Goal: Information Seeking & Learning: Learn about a topic

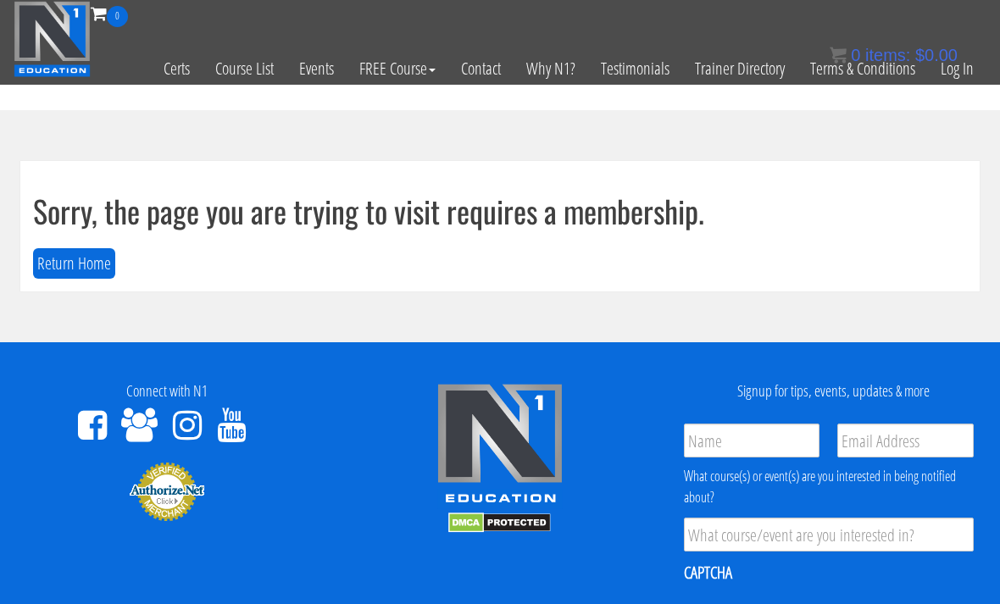
click at [949, 73] on link "Log In" at bounding box center [957, 68] width 58 height 83
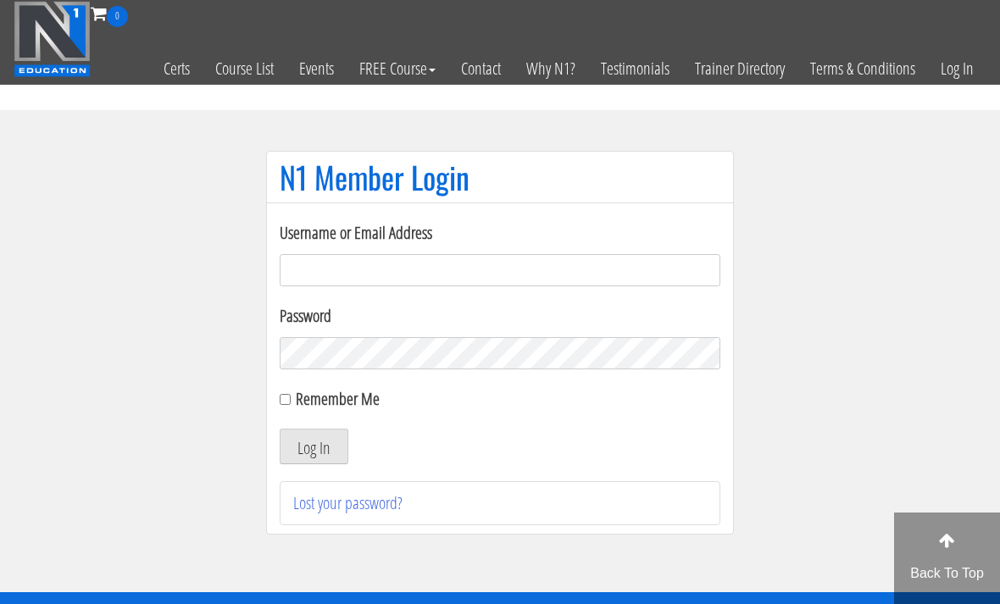
scroll to position [120, 0]
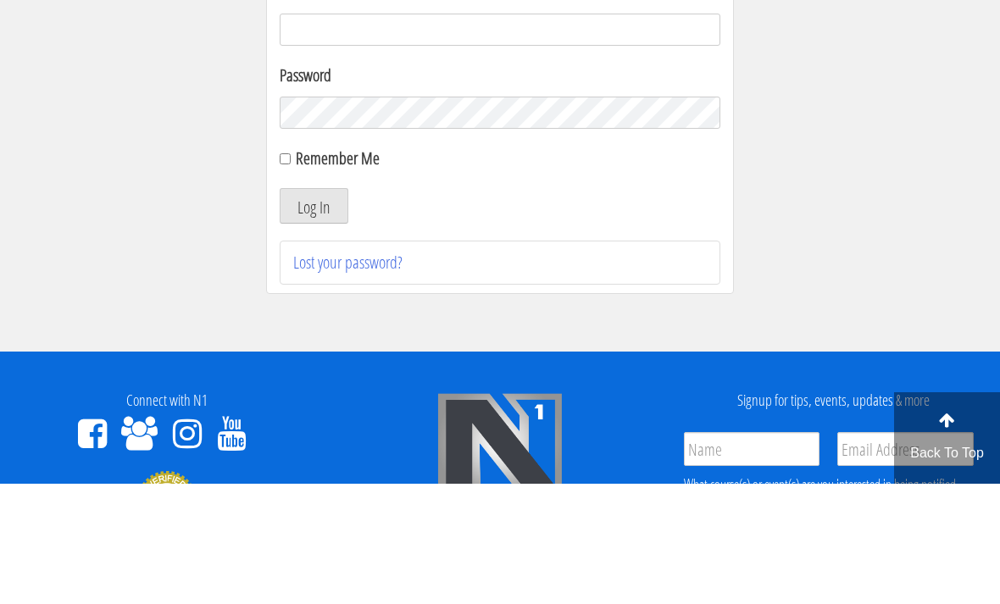
type input "[EMAIL_ADDRESS][DOMAIN_NAME]"
click at [314, 327] on button "Log In" at bounding box center [314, 327] width 69 height 36
click at [328, 316] on button "Log In" at bounding box center [314, 327] width 69 height 36
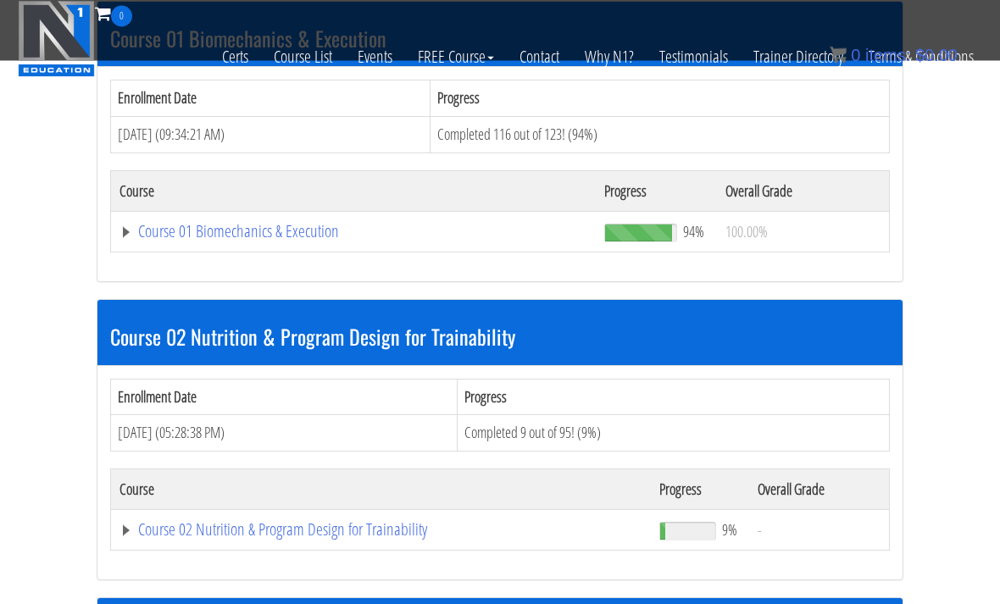
scroll to position [549, 0]
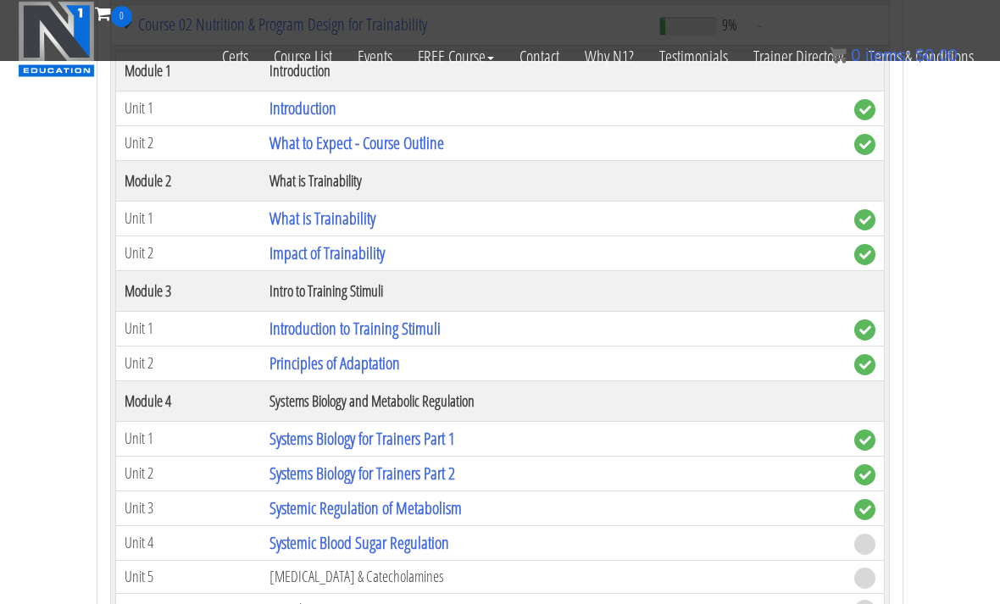
scroll to position [1074, 0]
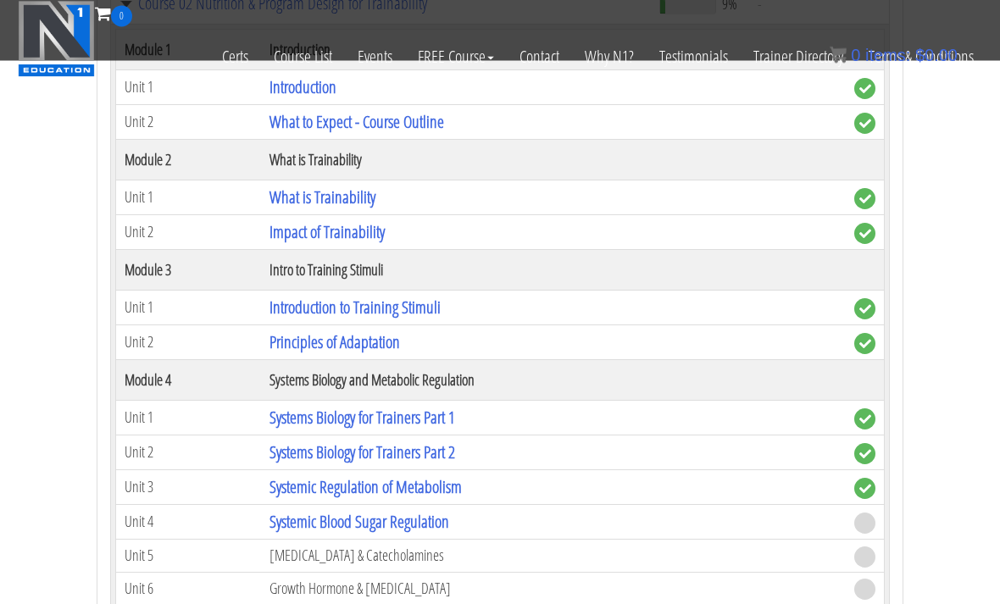
click at [320, 526] on link "Systemic Blood Sugar Regulation" at bounding box center [360, 522] width 180 height 23
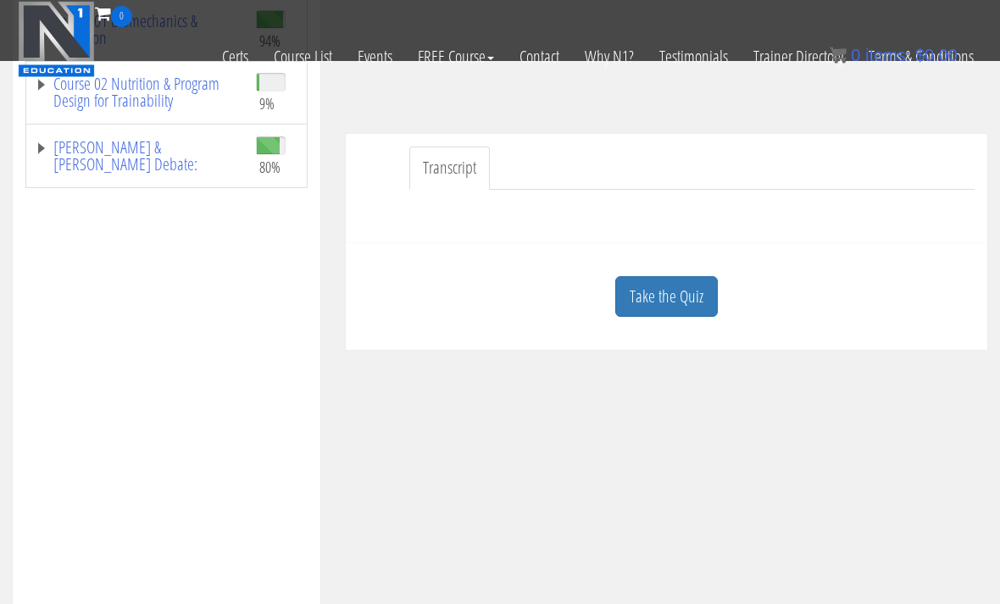
scroll to position [336, 0]
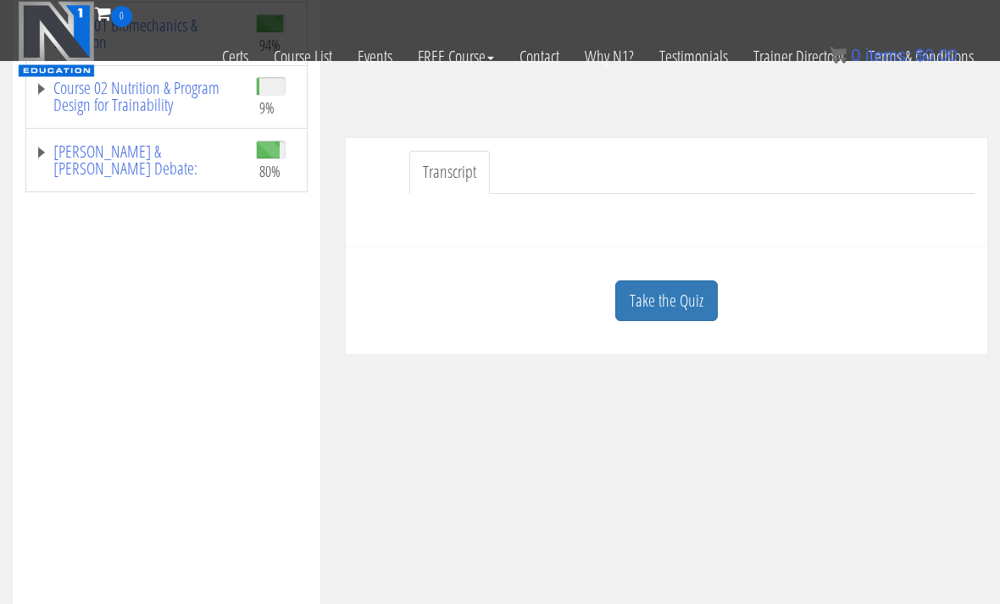
click at [673, 304] on link "Take the Quiz" at bounding box center [666, 302] width 103 height 42
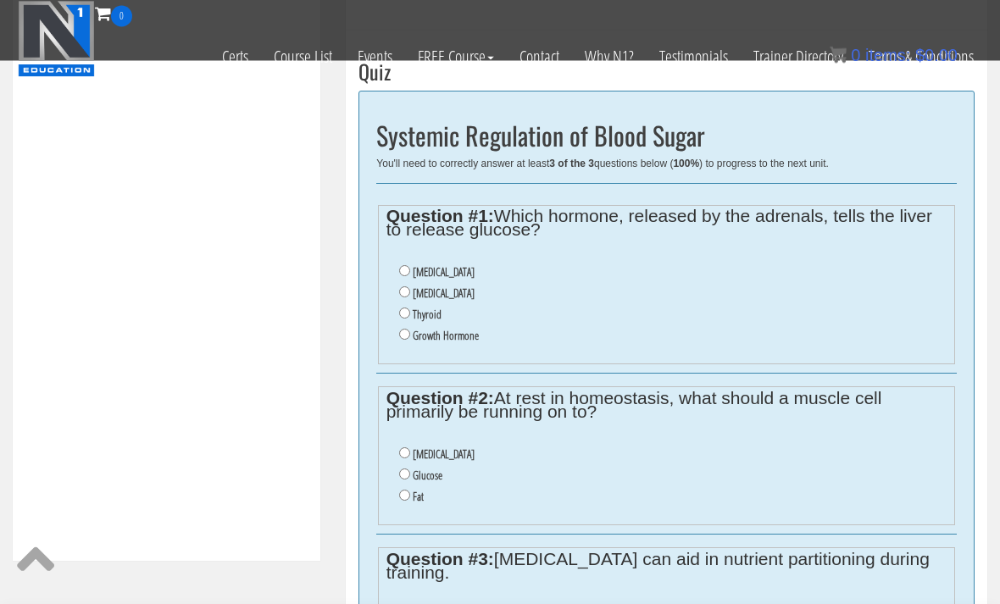
scroll to position [553, 0]
click at [400, 293] on input "Cortisol" at bounding box center [404, 292] width 11 height 11
radio input "true"
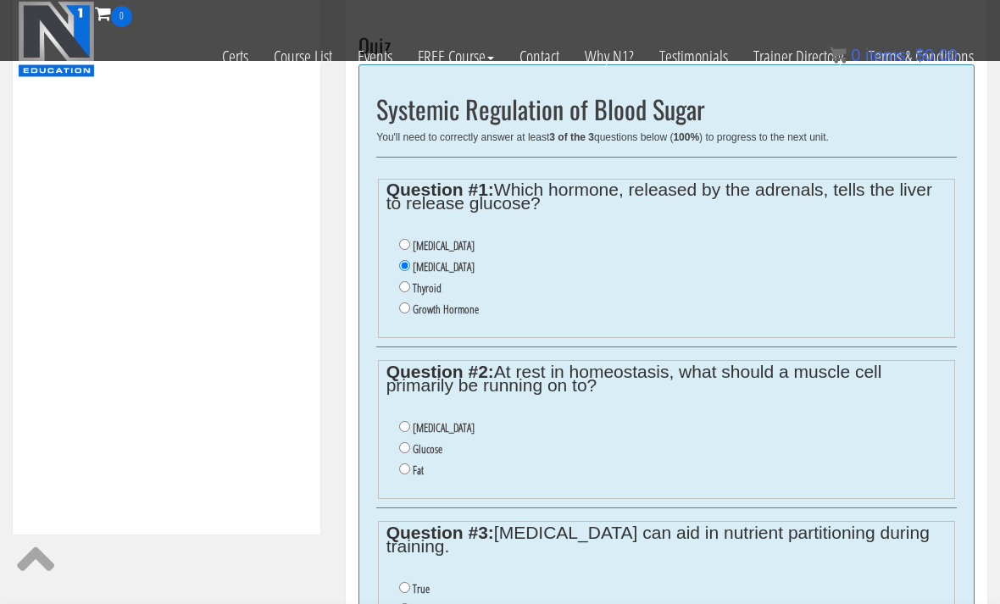
scroll to position [654, 0]
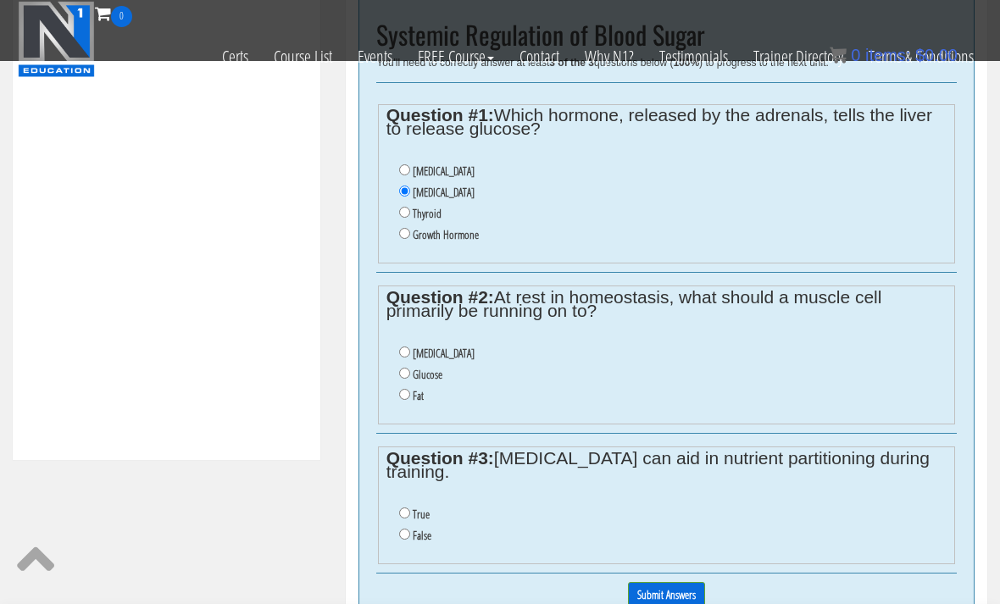
click at [399, 398] on input "Fat" at bounding box center [404, 394] width 11 height 11
radio input "true"
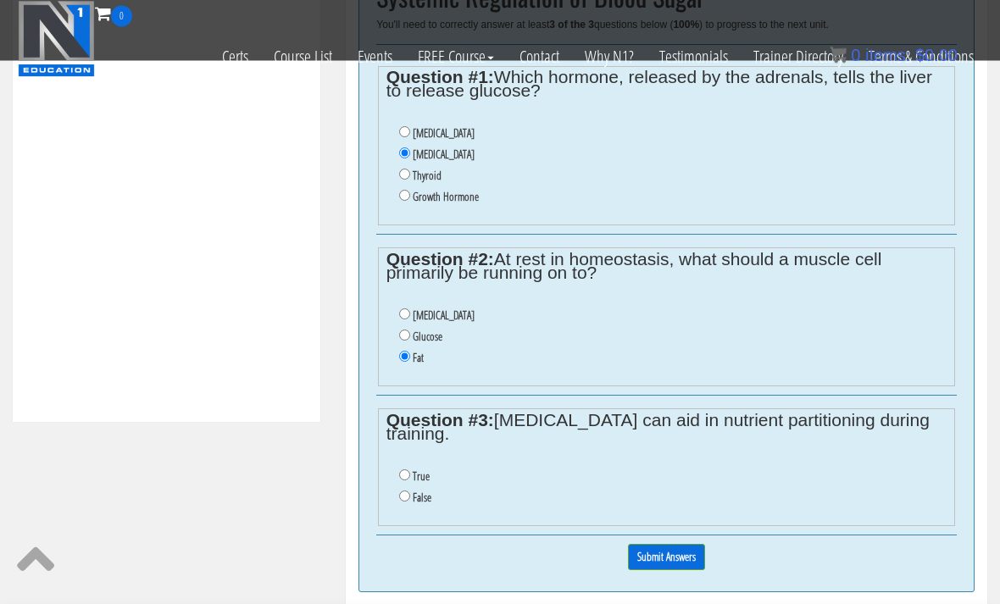
scroll to position [690, 0]
click at [391, 494] on ul "True False" at bounding box center [667, 488] width 561 height 59
click at [409, 492] on input "False" at bounding box center [404, 497] width 11 height 11
radio input "true"
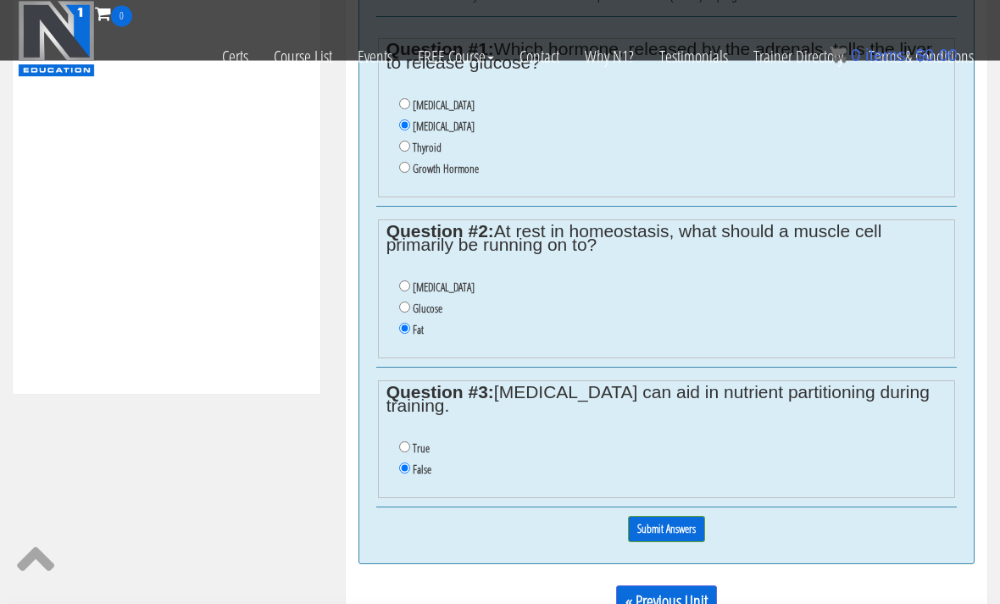
click at [672, 546] on div "Systemic Regulation of Blood Sugar You'll need to correctly answer at least 3 o…" at bounding box center [667, 245] width 616 height 641
click at [650, 522] on input "Submit Answers" at bounding box center [666, 530] width 77 height 26
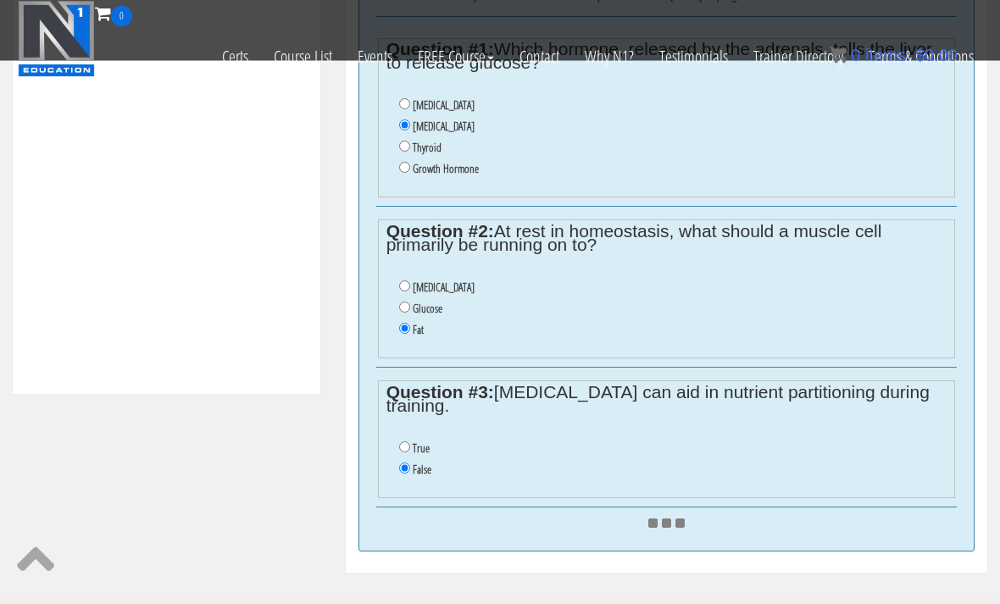
scroll to position [720, 0]
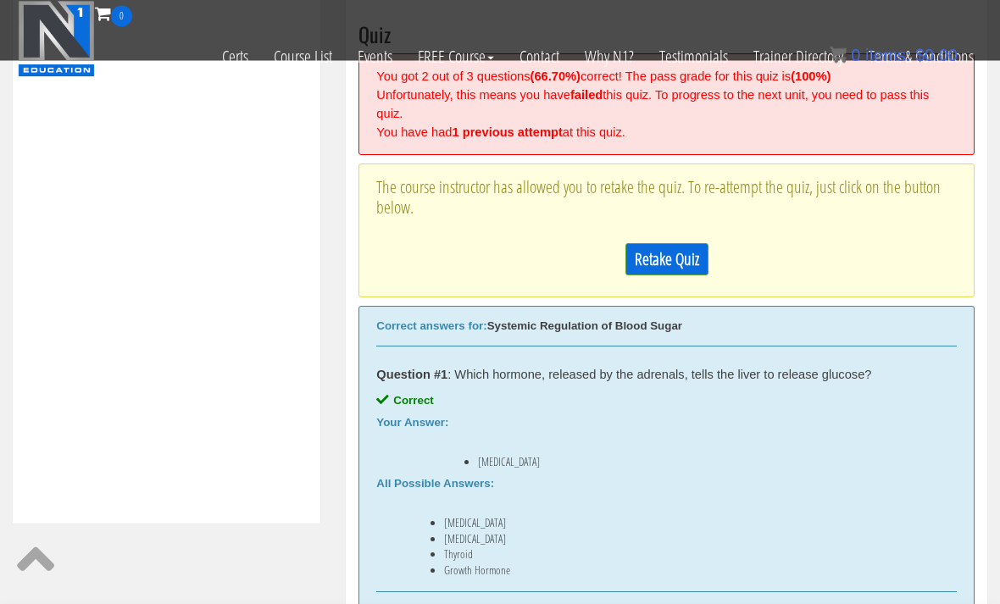
scroll to position [590, 0]
click at [637, 261] on link "Retake Quiz" at bounding box center [667, 259] width 83 height 32
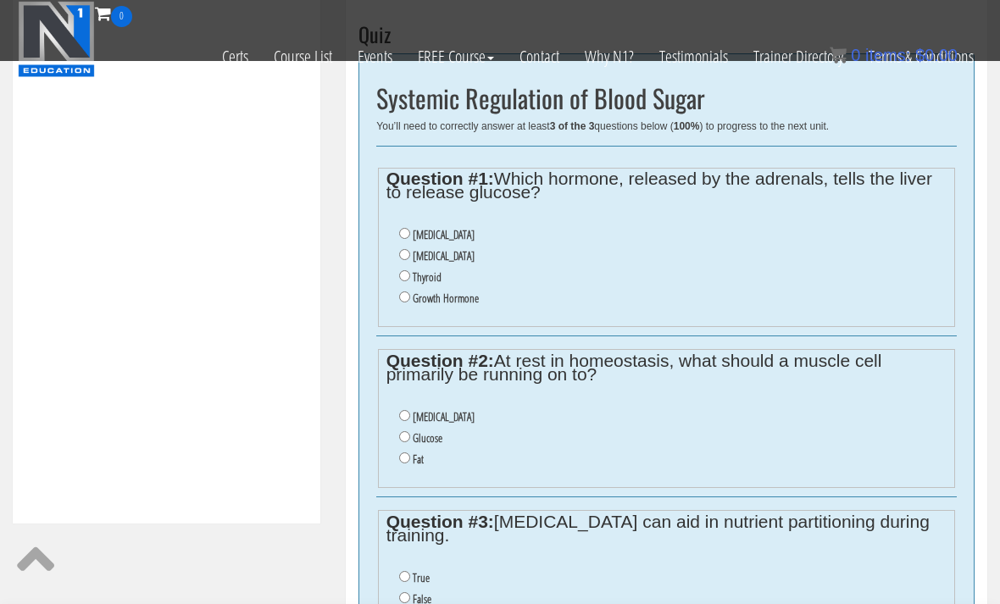
click at [410, 257] on input "Cortisol" at bounding box center [404, 254] width 11 height 11
radio input "true"
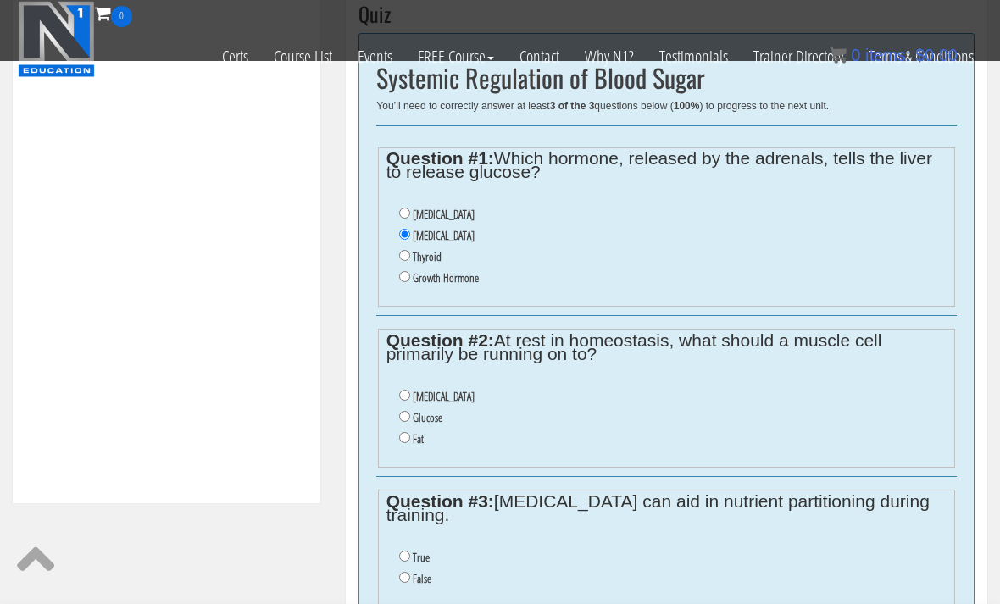
click at [408, 418] on input "Glucose" at bounding box center [404, 416] width 11 height 11
radio input "true"
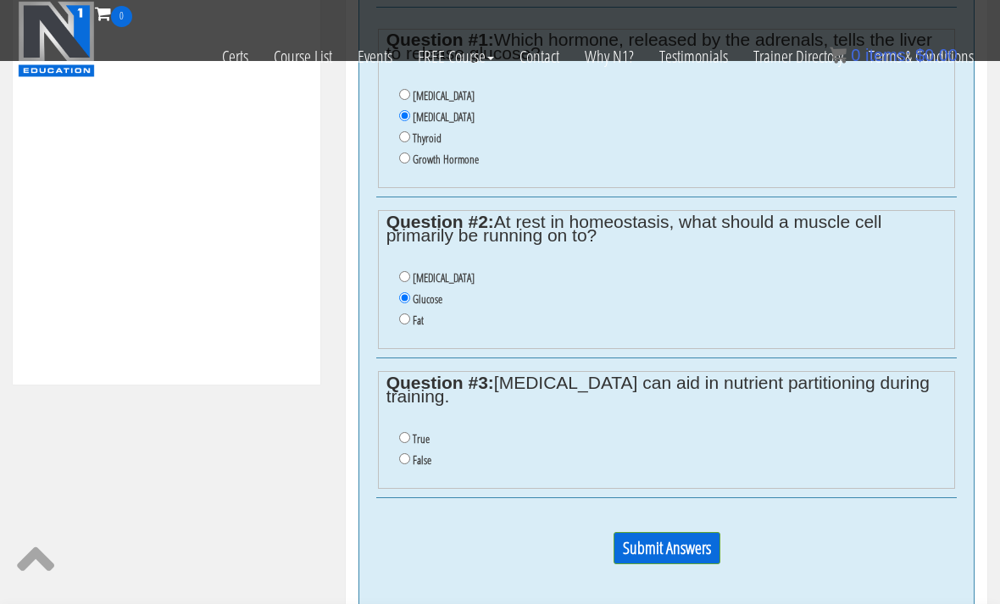
scroll to position [743, 0]
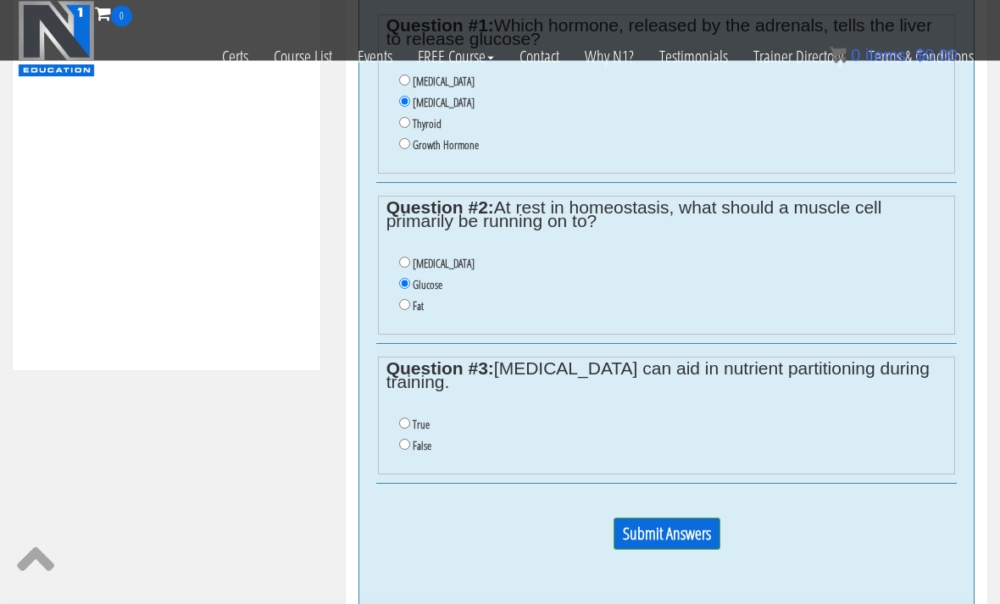
click at [397, 407] on ul "True False" at bounding box center [667, 436] width 561 height 59
click at [400, 419] on input "True" at bounding box center [404, 424] width 11 height 11
radio input "true"
click at [637, 537] on input "Submit Answers" at bounding box center [667, 535] width 107 height 32
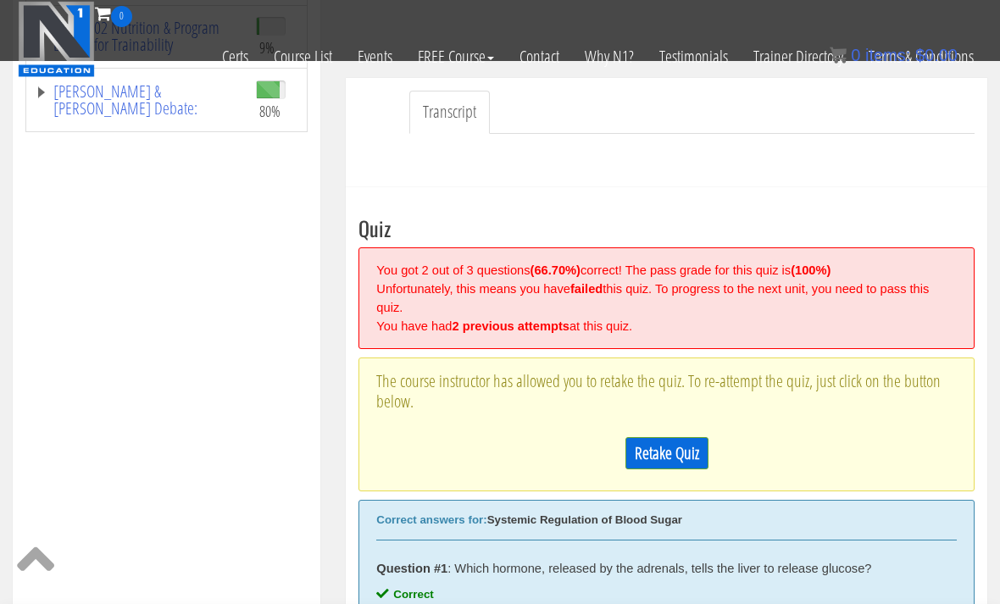
scroll to position [394, 0]
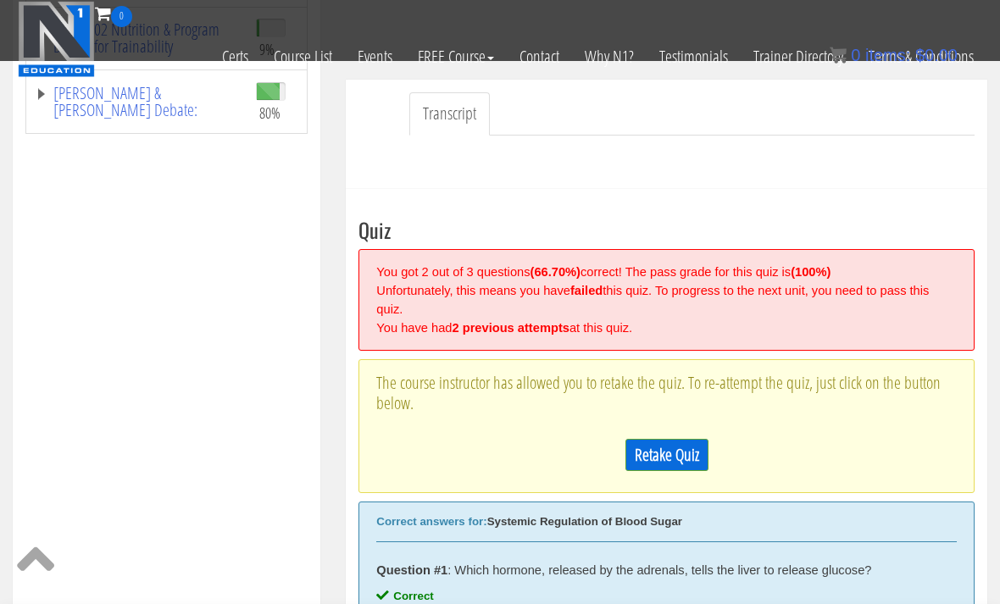
click at [650, 451] on link "Retake Quiz" at bounding box center [667, 455] width 83 height 32
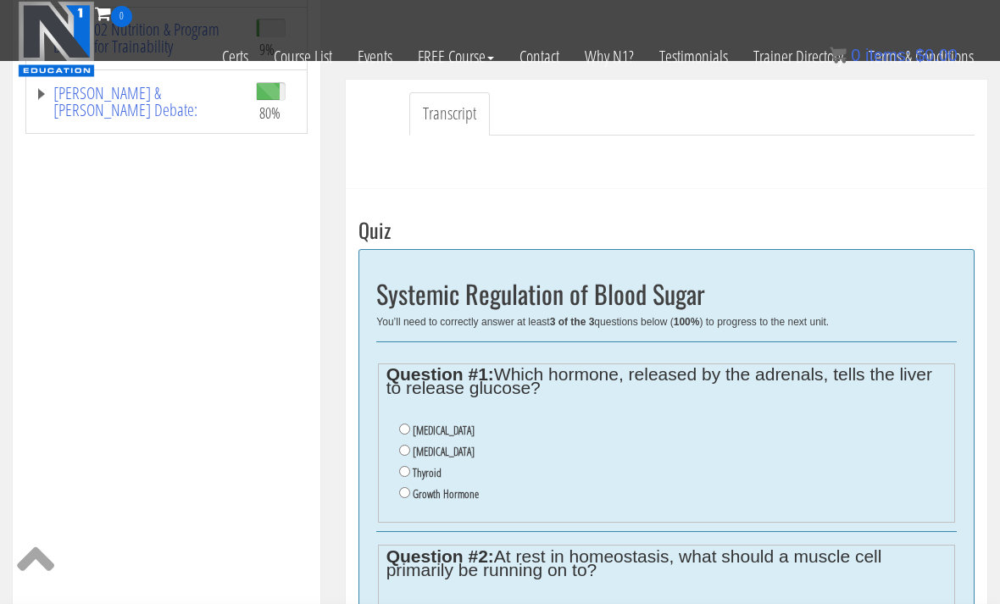
click at [403, 455] on input "Cortisol" at bounding box center [404, 450] width 11 height 11
radio input "true"
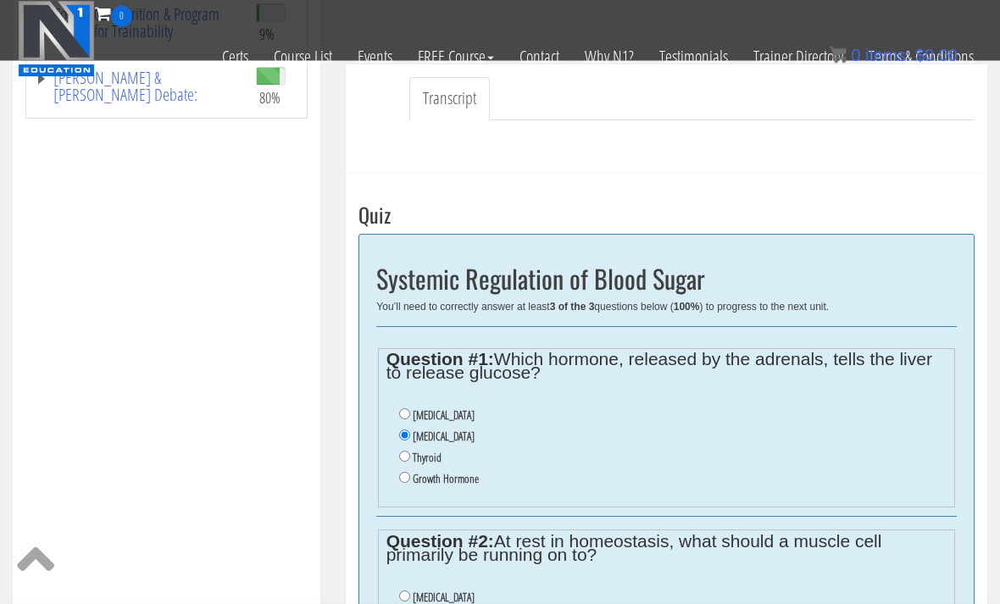
scroll to position [539, 0]
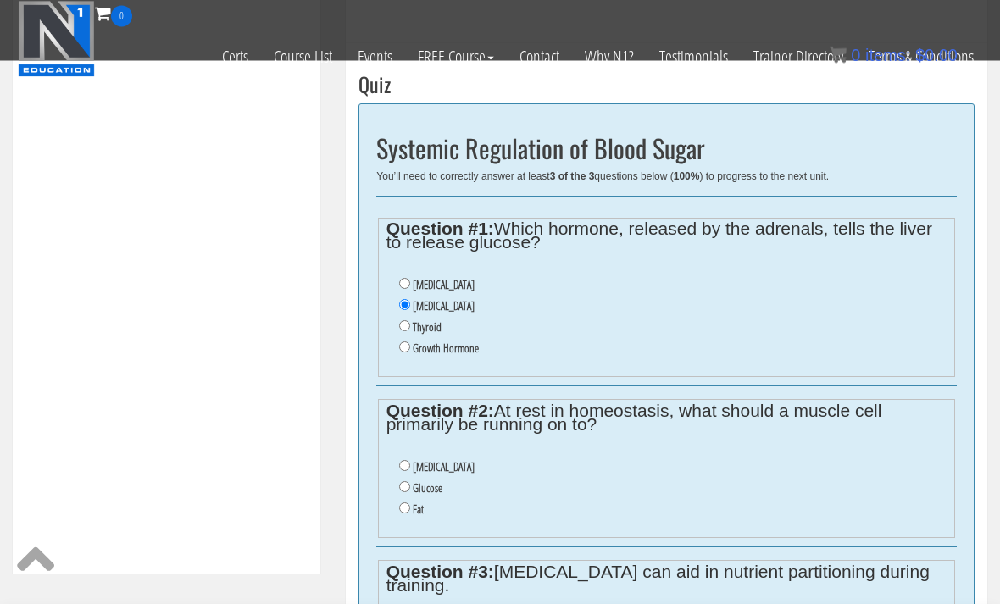
click at [403, 521] on li "Fat" at bounding box center [673, 510] width 548 height 21
click at [408, 514] on input "Fat" at bounding box center [404, 509] width 11 height 11
radio input "true"
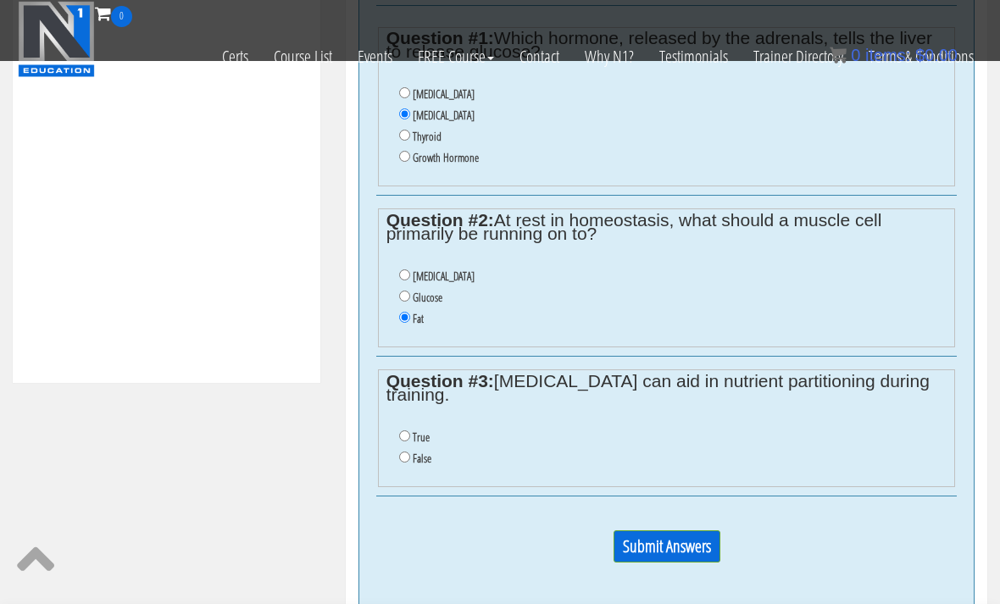
scroll to position [743, 0]
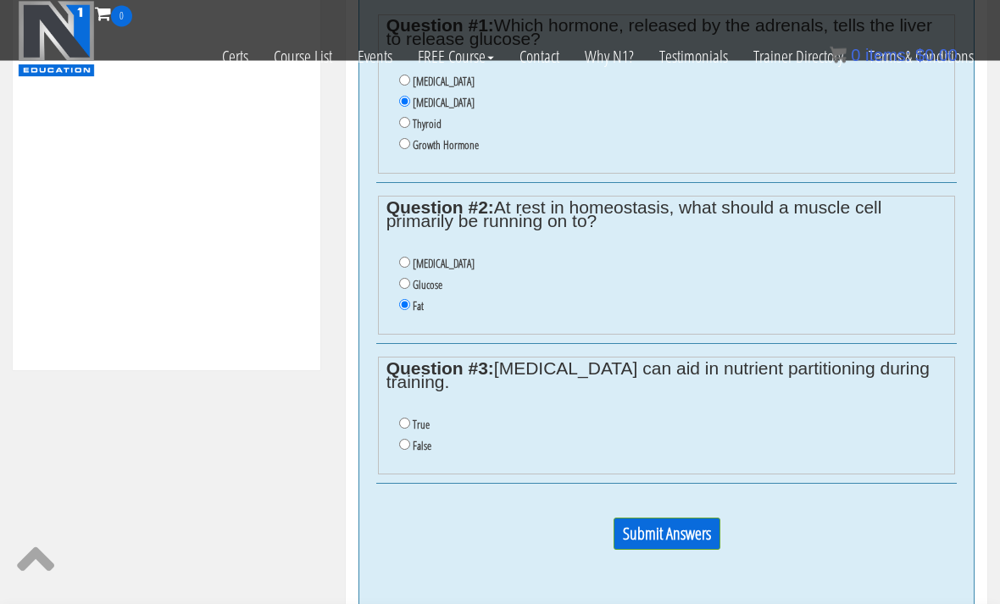
click at [403, 419] on input "True" at bounding box center [404, 424] width 11 height 11
radio input "true"
click at [648, 535] on input "Submit Answers" at bounding box center [667, 534] width 107 height 32
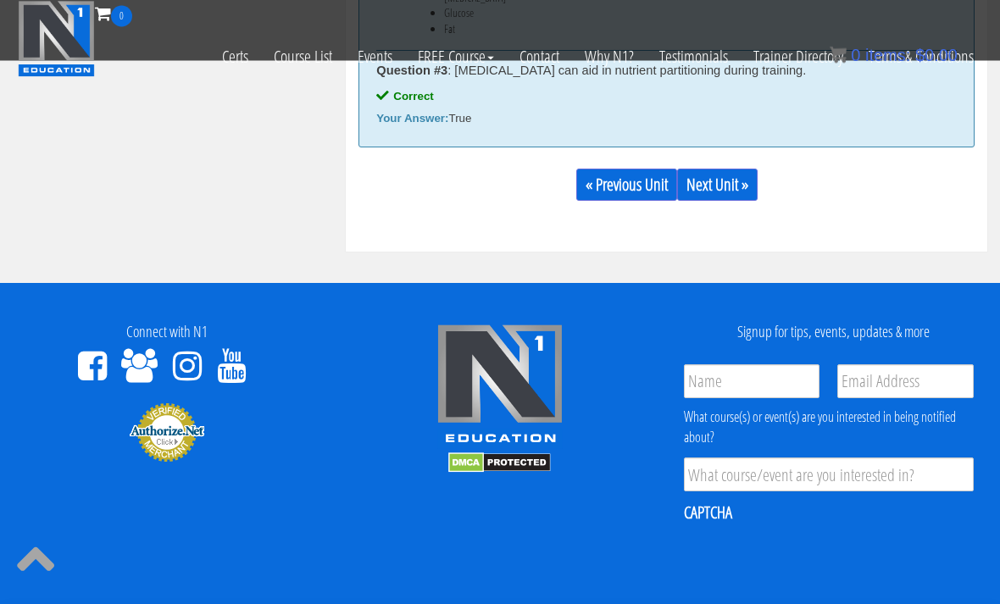
scroll to position [1245, 0]
click at [712, 184] on link "Next Unit »" at bounding box center [717, 185] width 81 height 32
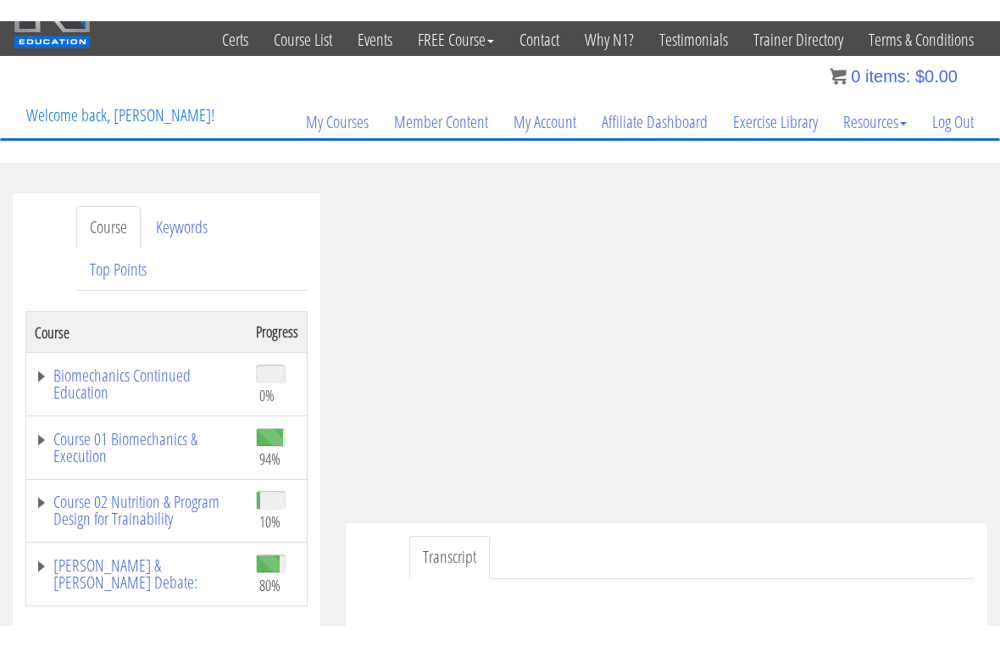
scroll to position [20, 0]
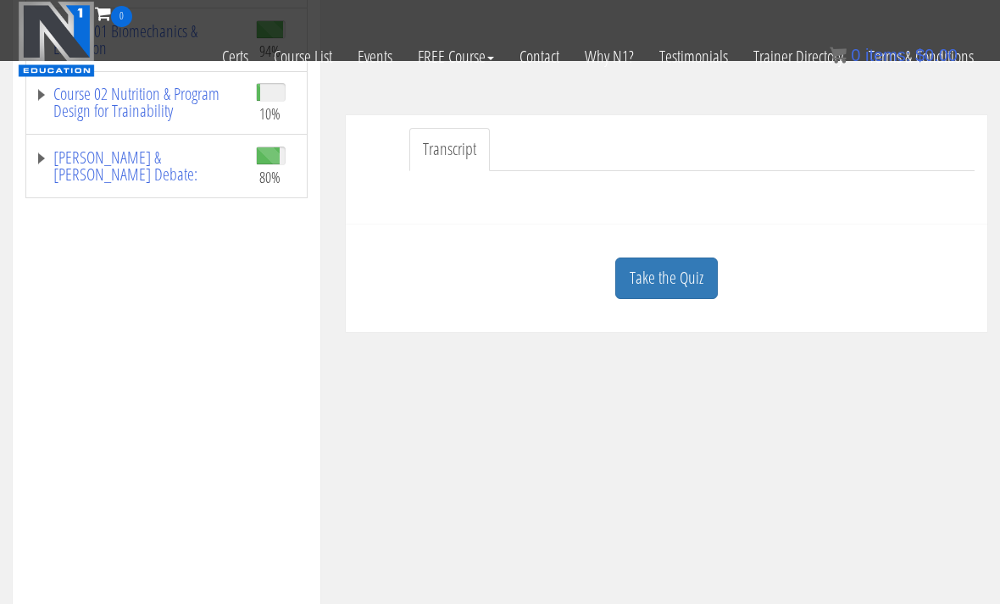
click at [685, 287] on link "Take the Quiz" at bounding box center [666, 279] width 103 height 42
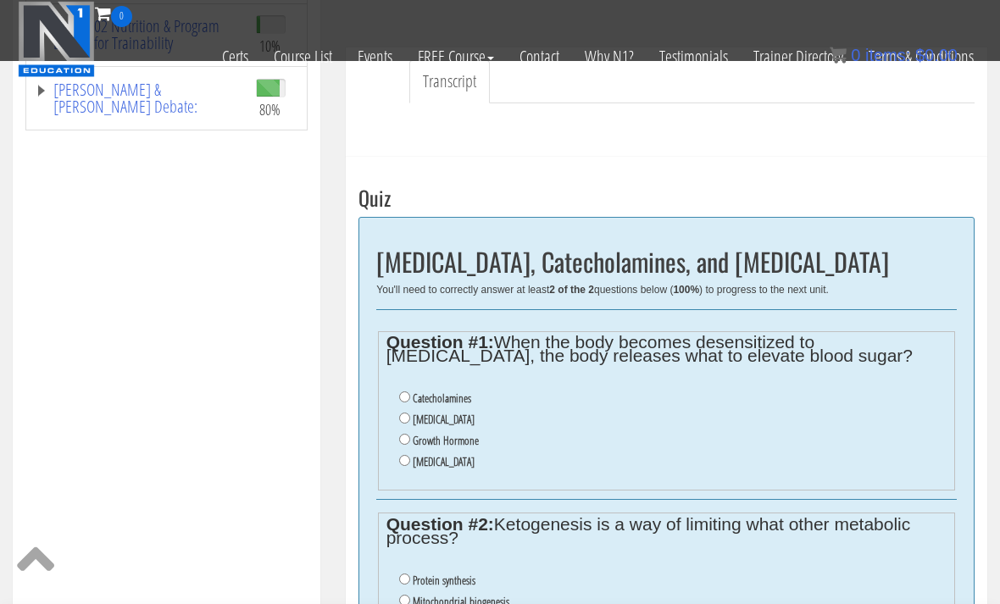
scroll to position [396, 0]
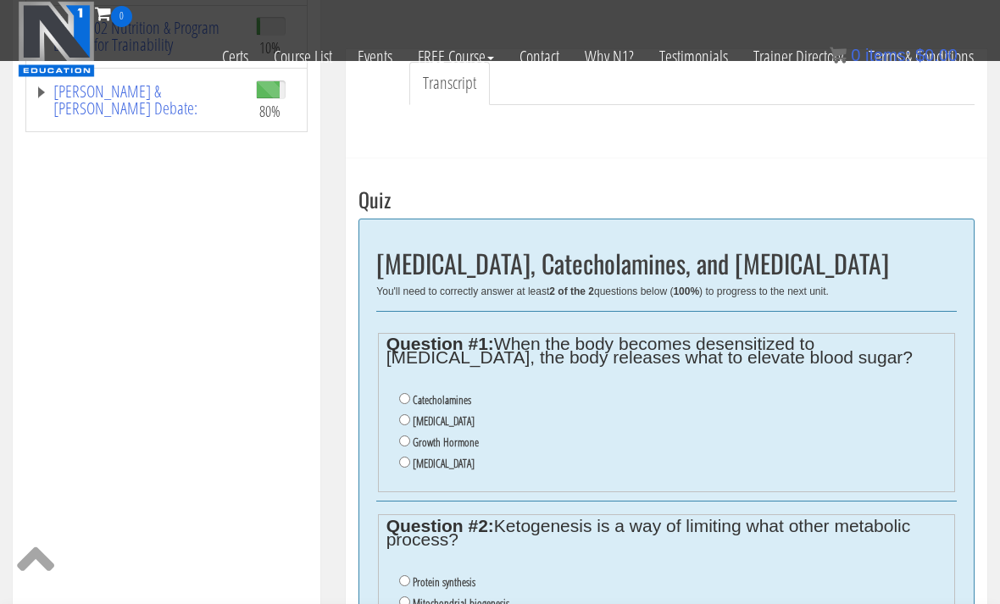
click at [403, 398] on input "Catecholamines" at bounding box center [404, 398] width 11 height 11
radio input "true"
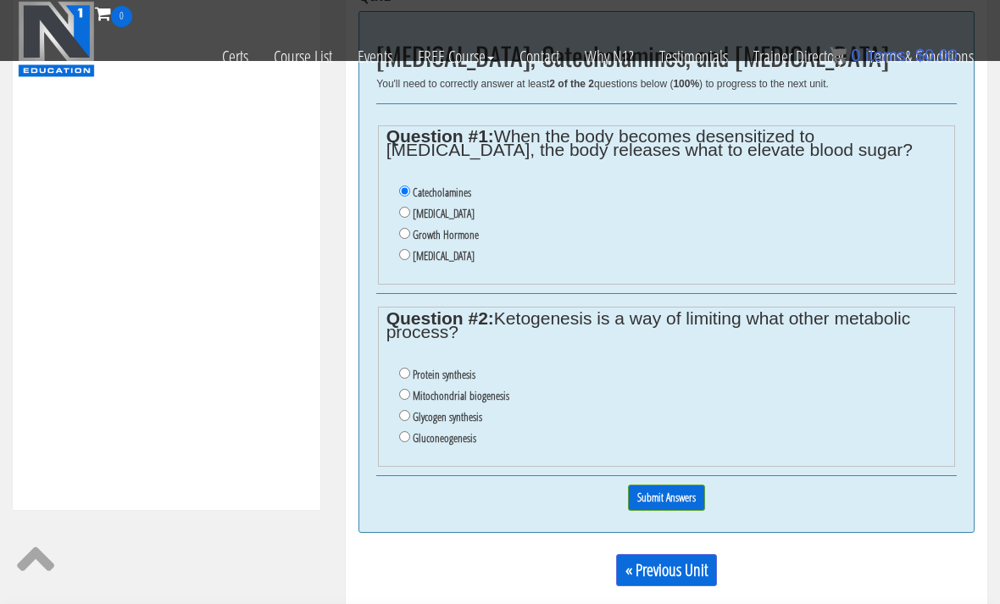
scroll to position [617, 0]
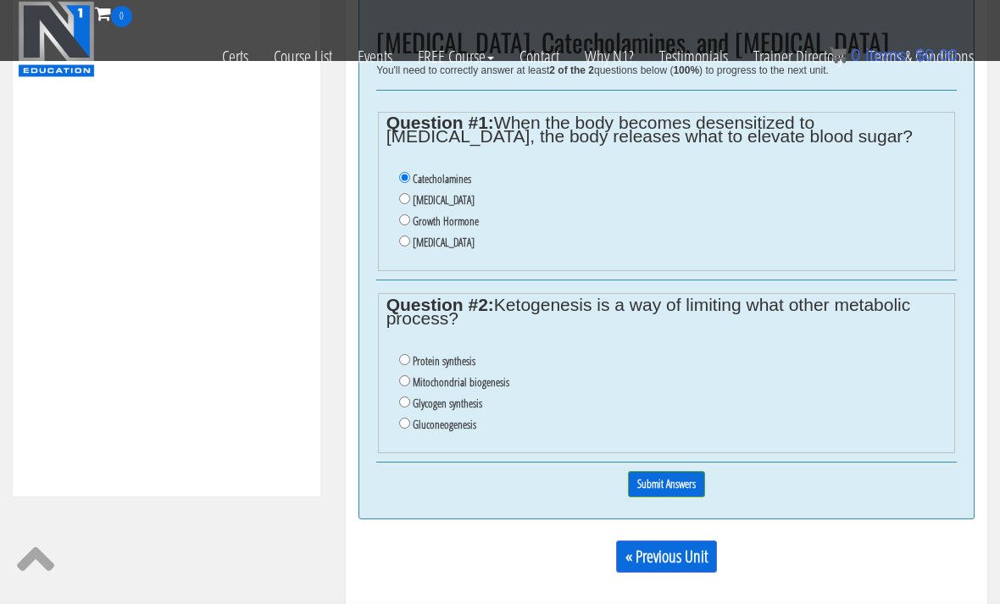
click at [409, 429] on input "Gluconeogenesis" at bounding box center [404, 423] width 11 height 11
radio input "true"
click at [671, 493] on input "Submit Answers" at bounding box center [666, 484] width 77 height 26
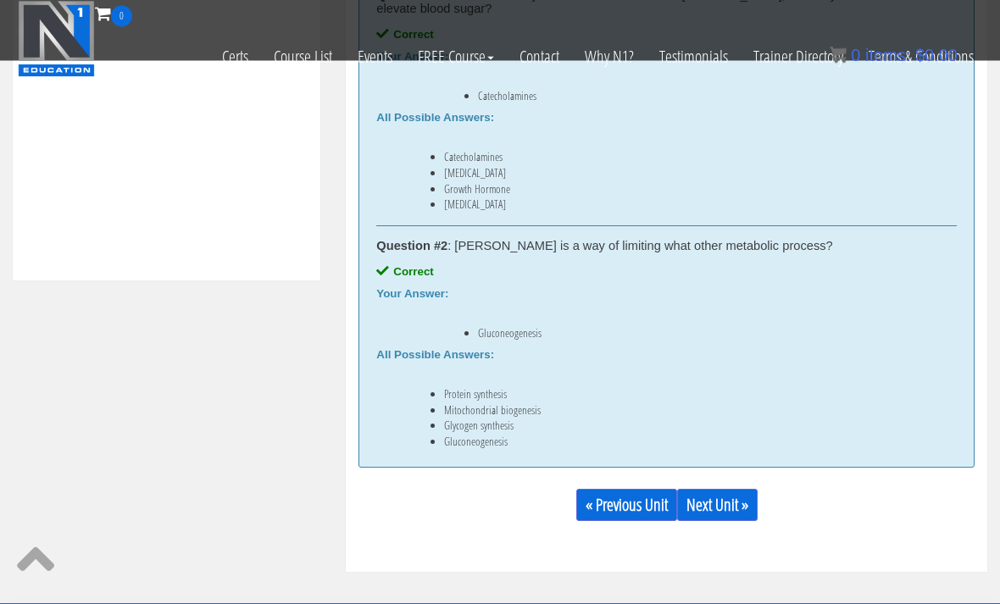
scroll to position [840, 0]
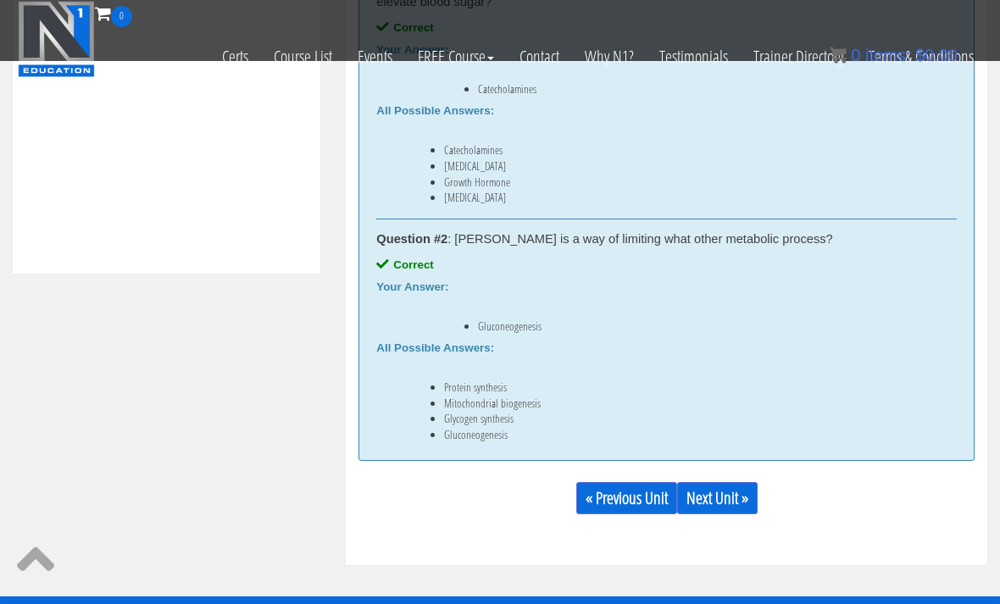
click at [721, 500] on link "Next Unit »" at bounding box center [717, 498] width 81 height 32
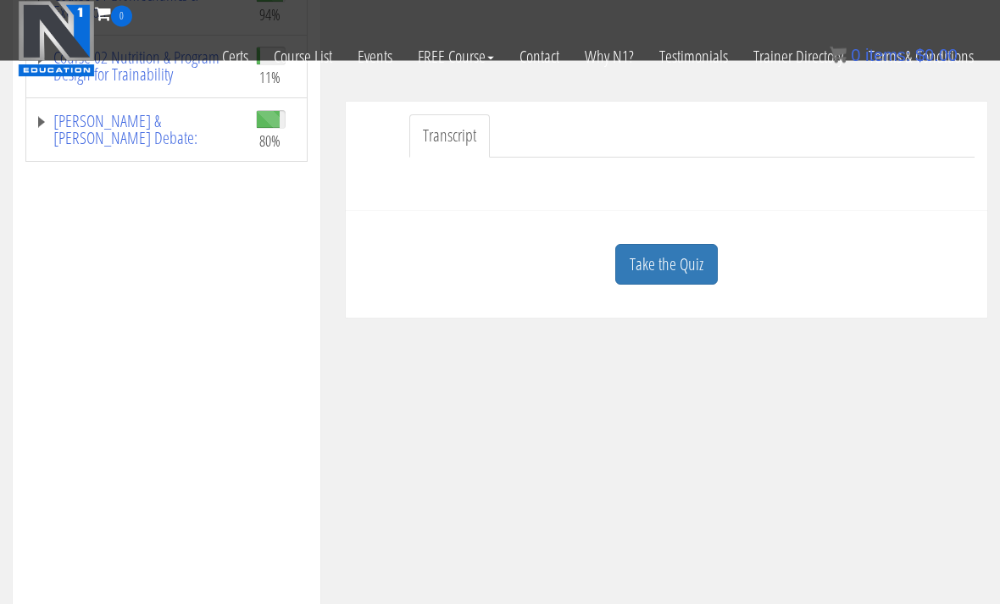
click at [674, 270] on link "Take the Quiz" at bounding box center [666, 266] width 103 height 42
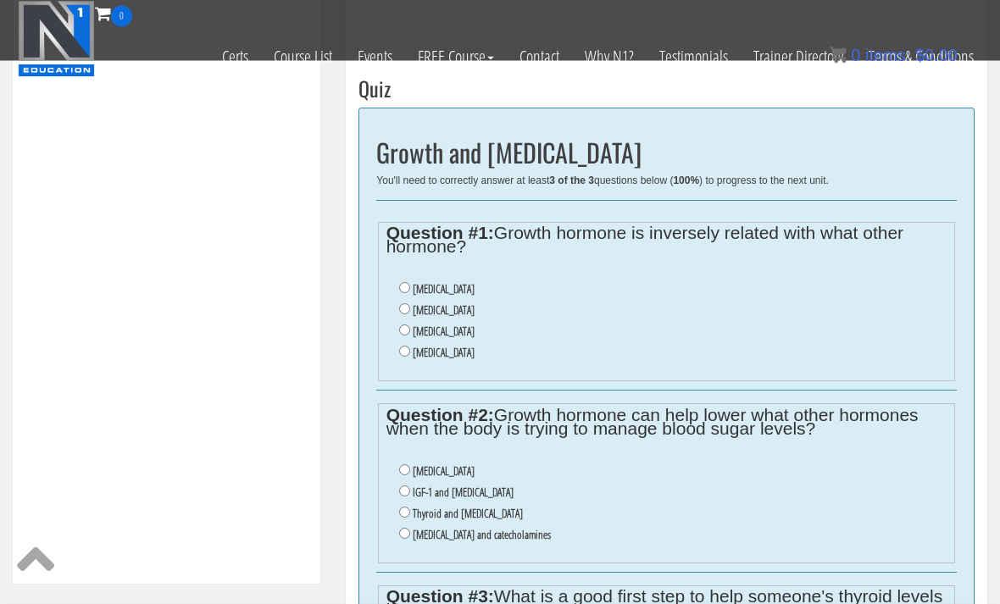
scroll to position [531, 0]
click at [416, 308] on label "Insulin" at bounding box center [444, 310] width 62 height 14
click at [410, 308] on input "Insulin" at bounding box center [404, 308] width 11 height 11
radio input "true"
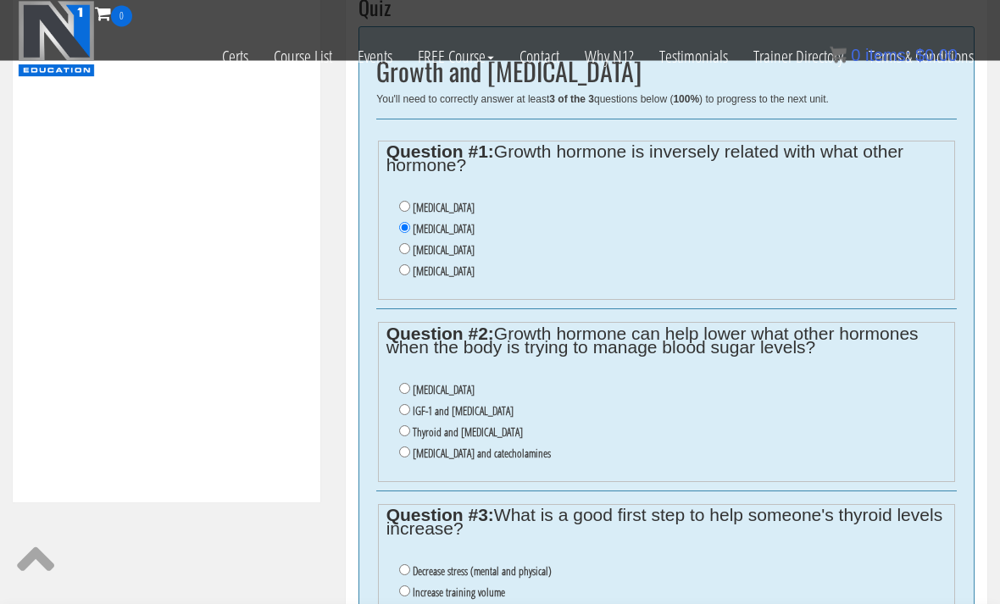
scroll to position [610, 0]
click at [410, 459] on input "Cortisol and catecholamines" at bounding box center [404, 453] width 11 height 11
radio input "true"
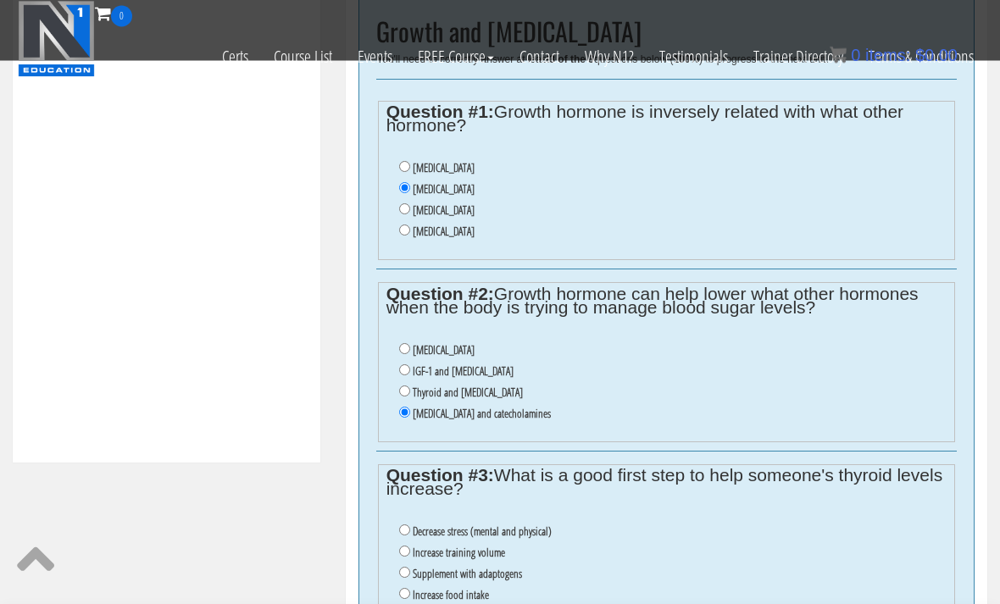
scroll to position [686, 0]
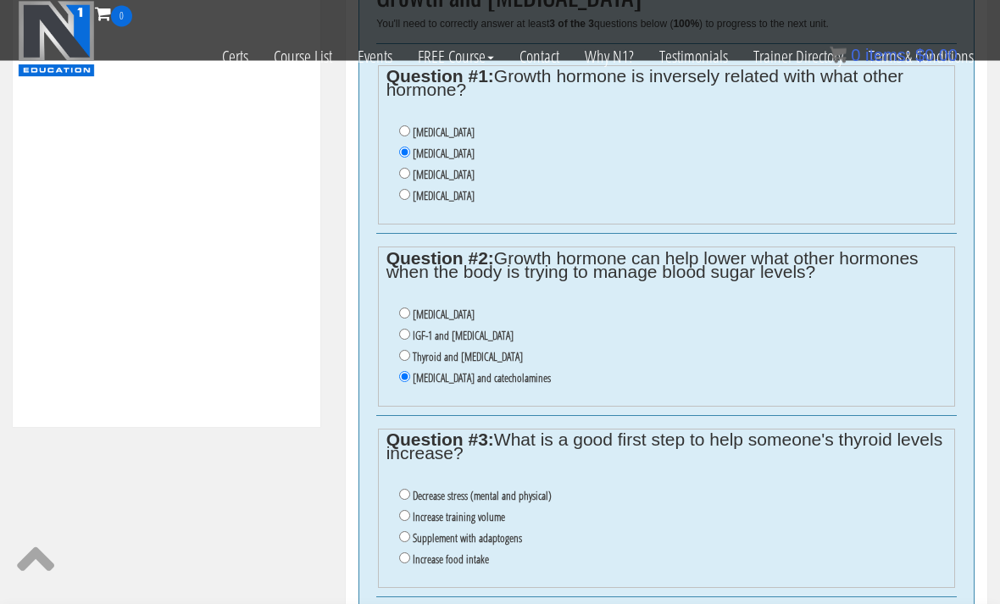
click at [399, 520] on input "Increase training volume" at bounding box center [404, 516] width 11 height 11
radio input "true"
click at [408, 500] on input "Decrease stress (mental and physical)" at bounding box center [404, 495] width 11 height 11
radio input "true"
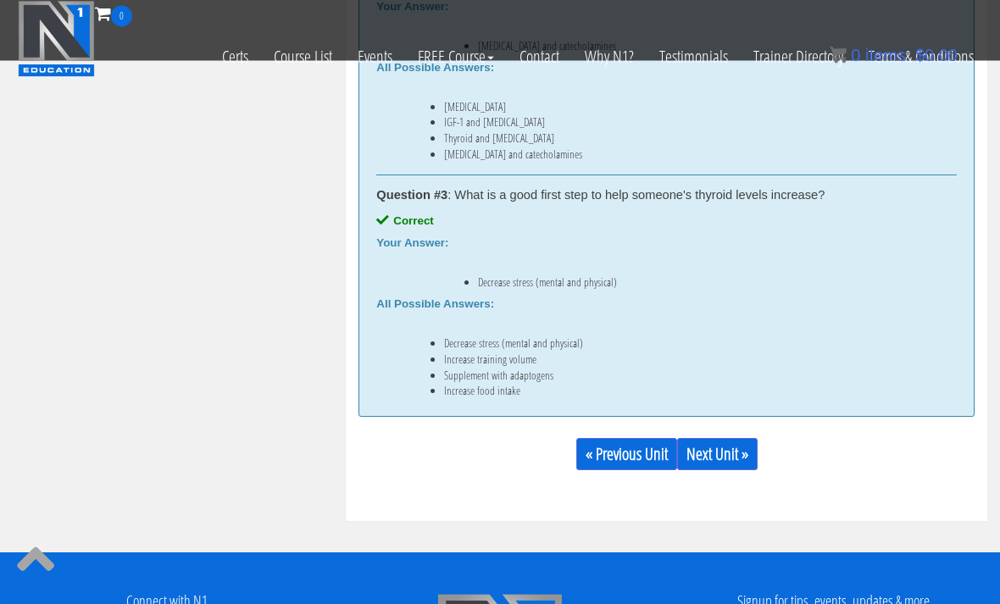
scroll to position [1143, 0]
click at [734, 459] on link "Next Unit »" at bounding box center [717, 454] width 81 height 32
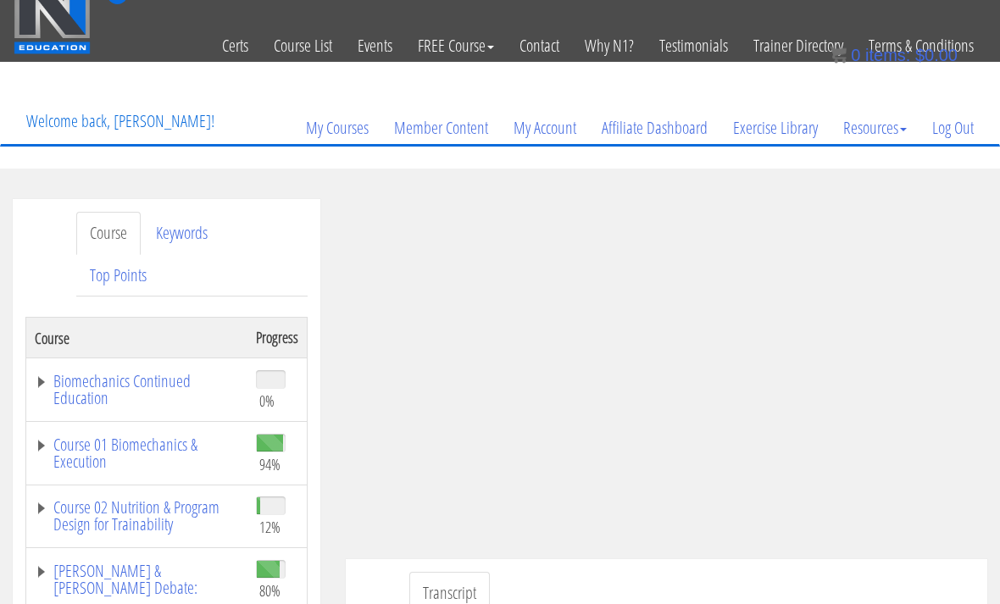
scroll to position [54, 0]
